Goal: Check status: Check status

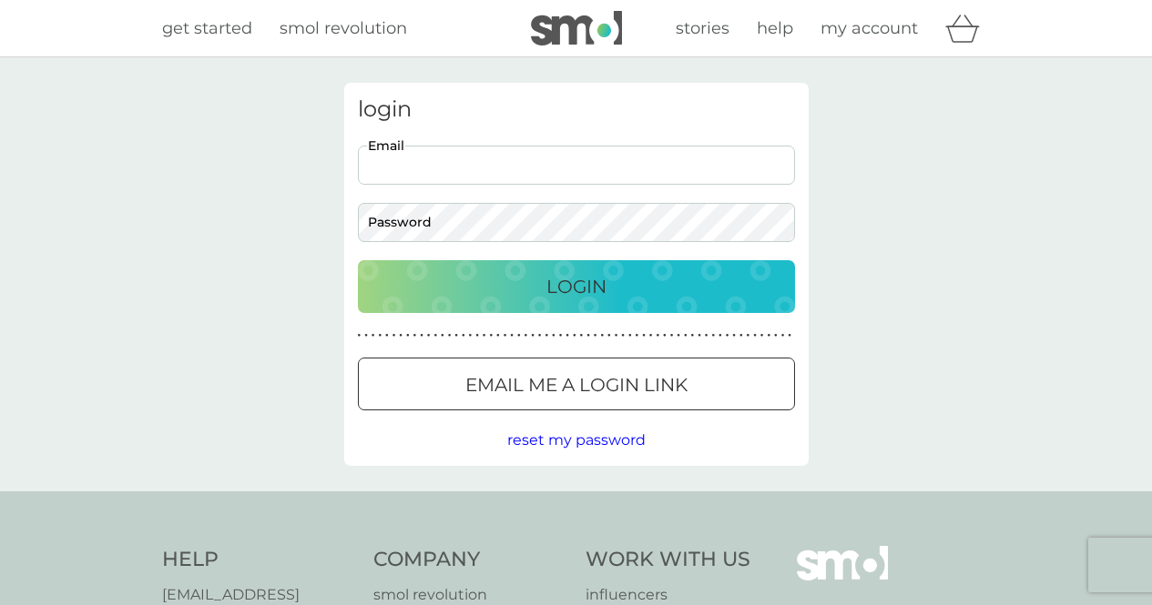
drag, startPoint x: 464, startPoint y: 154, endPoint x: 485, endPoint y: 180, distance: 33.7
click at [464, 154] on input "Email" at bounding box center [576, 165] width 437 height 39
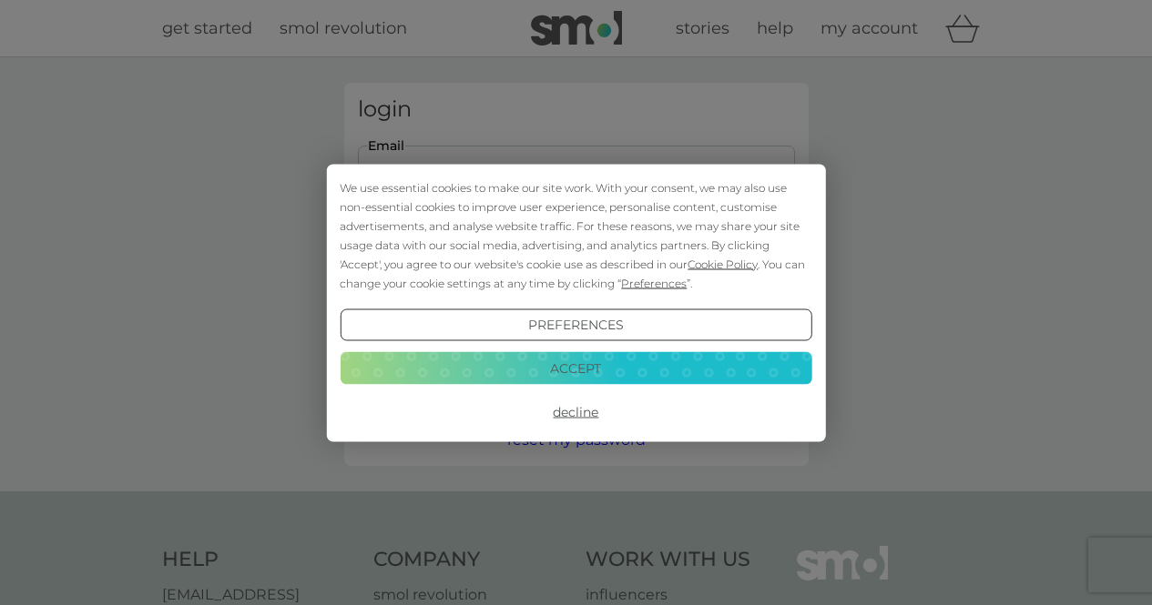
type input "marko.dimitrovski.b@gmail.com"
click at [574, 363] on button "Accept" at bounding box center [576, 368] width 472 height 33
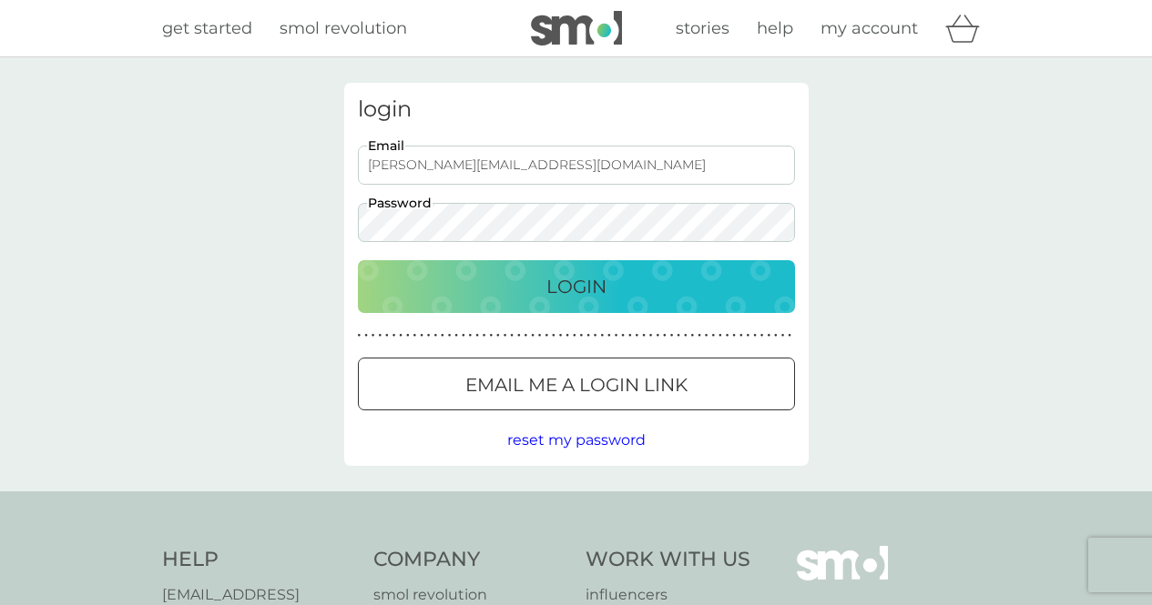
click at [503, 269] on button "Login" at bounding box center [576, 286] width 437 height 53
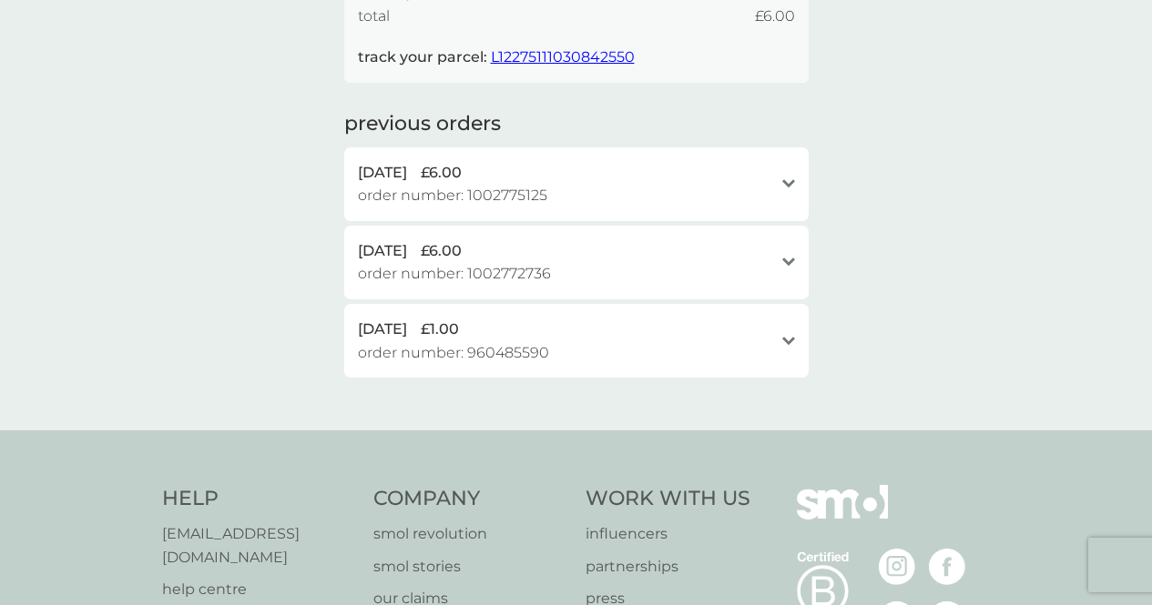
scroll to position [273, 0]
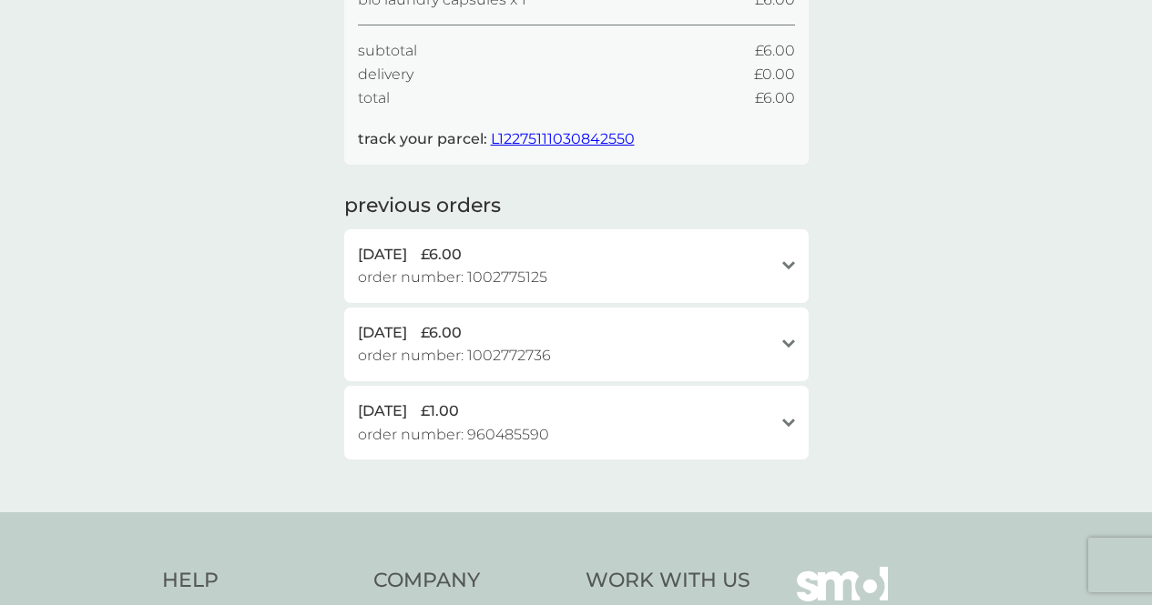
click at [550, 141] on span "L12275111030842550" at bounding box center [563, 138] width 144 height 17
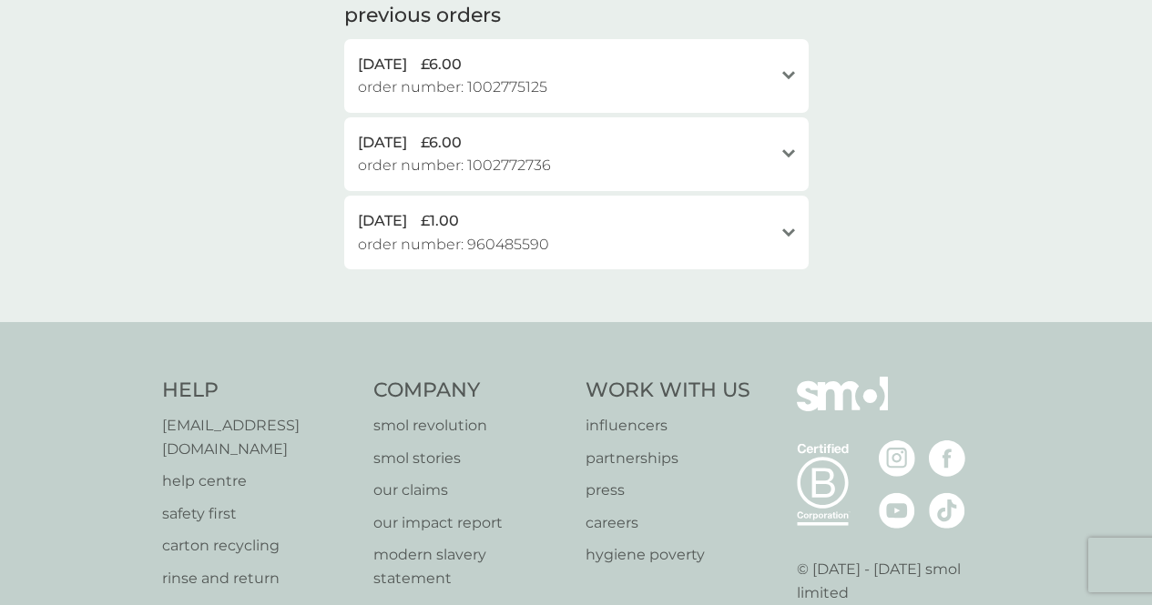
scroll to position [91, 0]
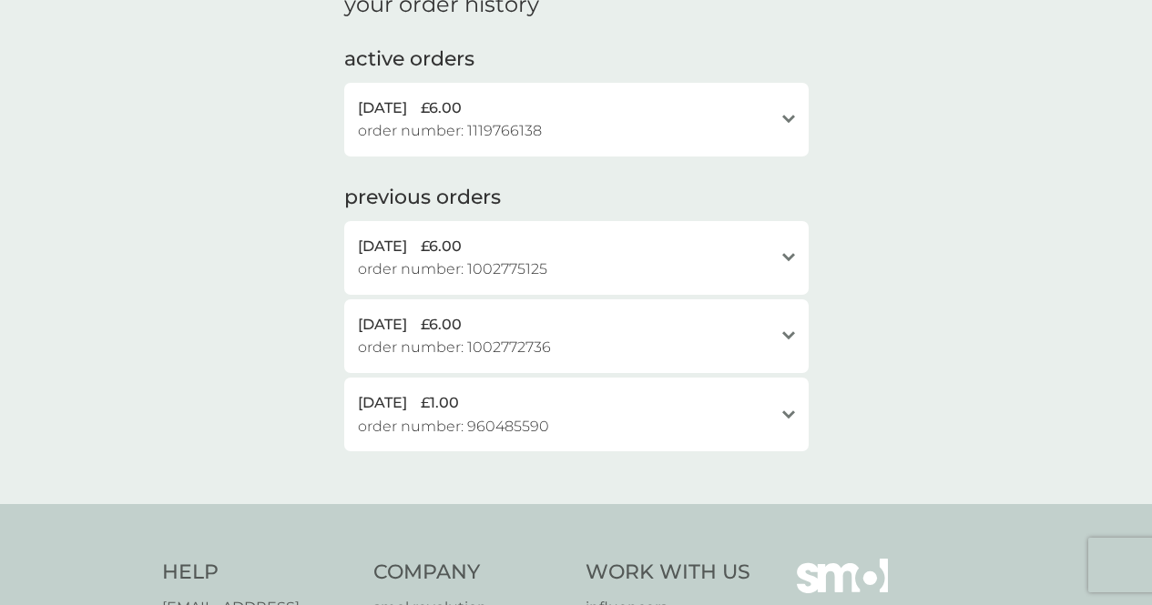
click at [731, 109] on div "[DATE] £6.00" at bounding box center [565, 109] width 415 height 24
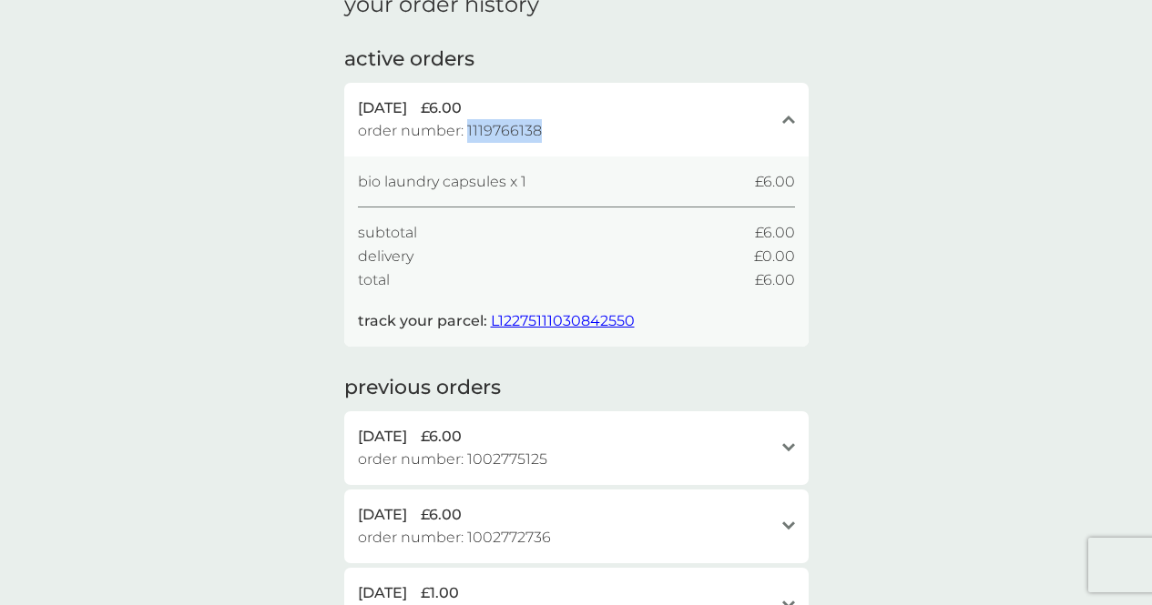
drag, startPoint x: 466, startPoint y: 127, endPoint x: 544, endPoint y: 131, distance: 77.5
click at [544, 131] on div "[DATE] £6.00 order number: 1119766138" at bounding box center [565, 120] width 415 height 46
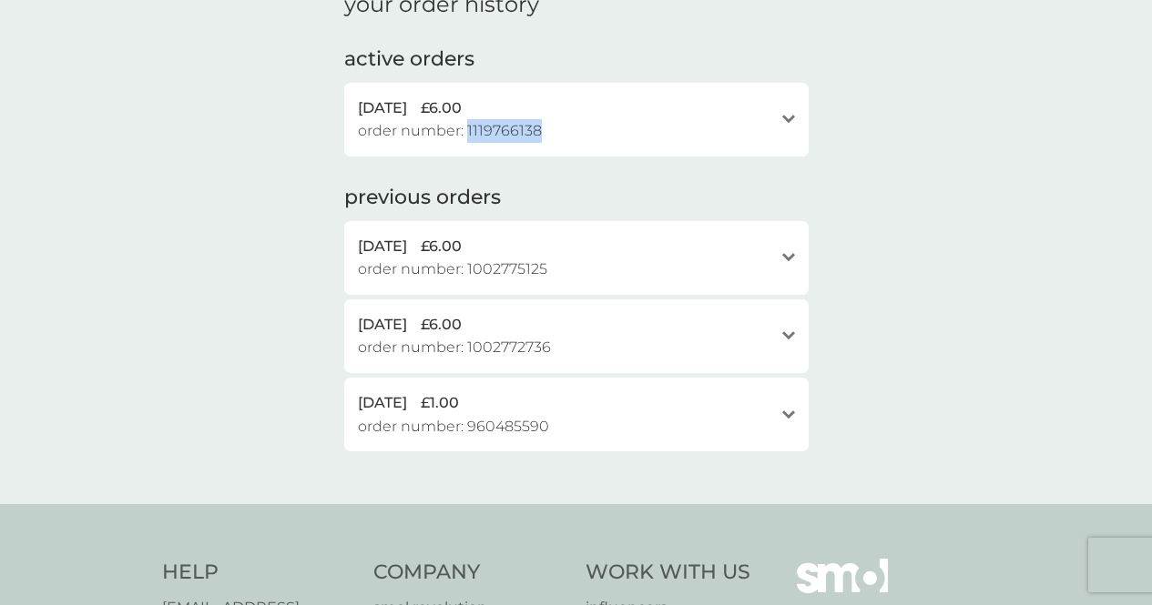
copy span "1119766138"
